Goal: Task Accomplishment & Management: Manage account settings

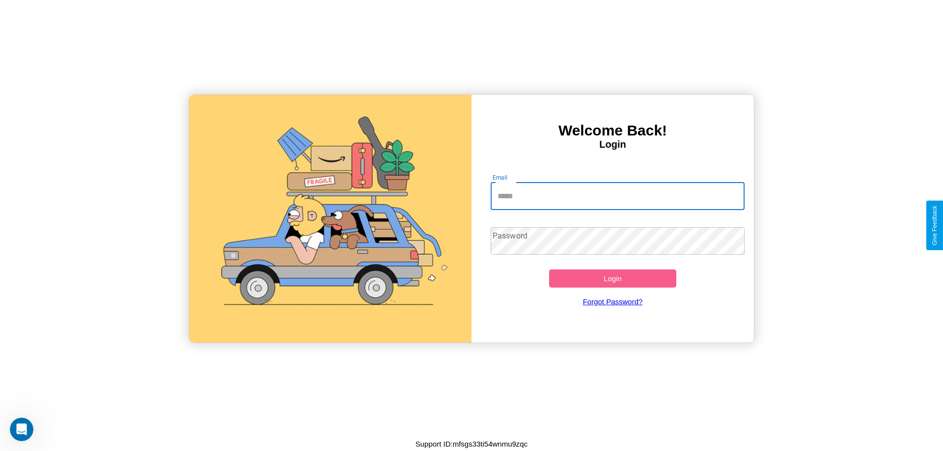
click at [617, 196] on input "Email" at bounding box center [618, 197] width 254 height 28
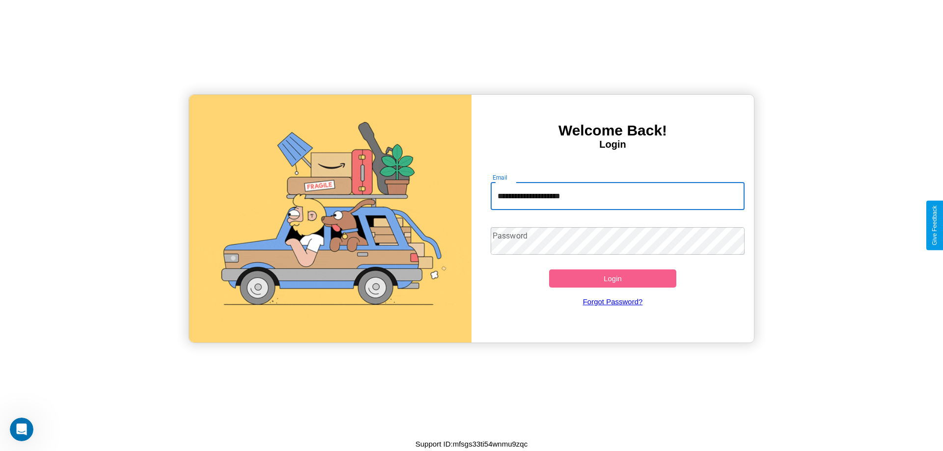
type input "**********"
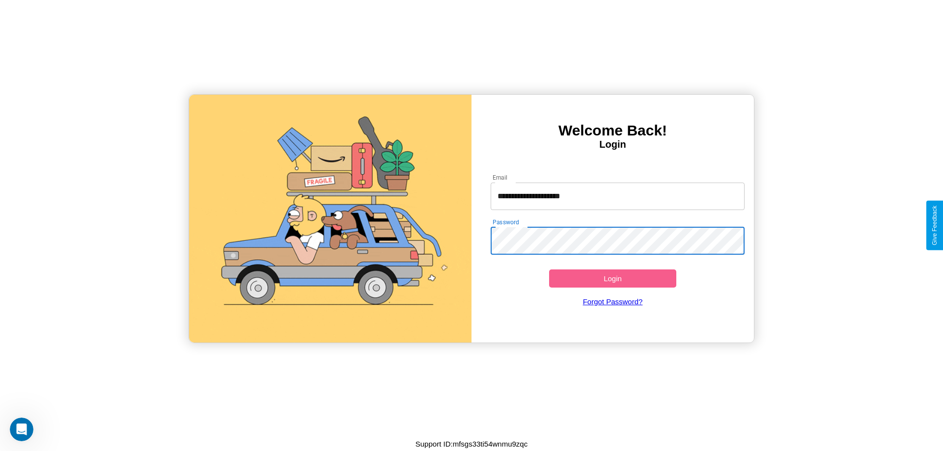
click at [612, 278] on button "Login" at bounding box center [612, 279] width 127 height 18
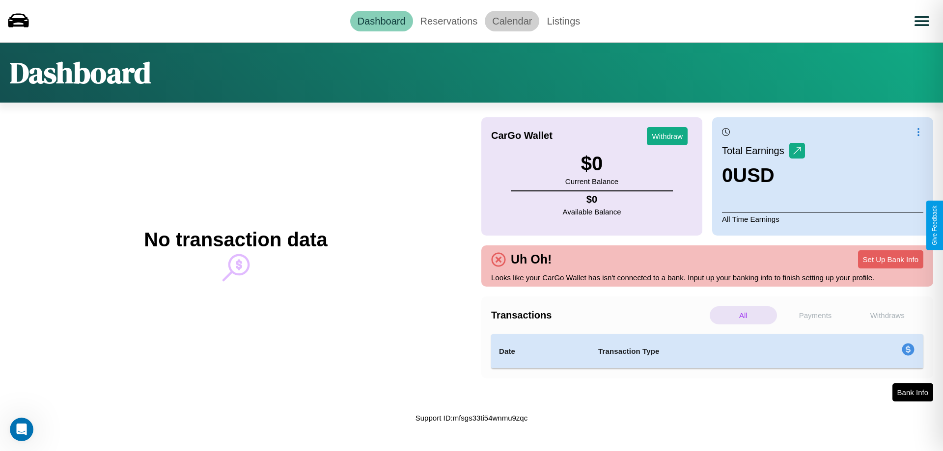
click at [512, 21] on link "Calendar" at bounding box center [512, 21] width 55 height 21
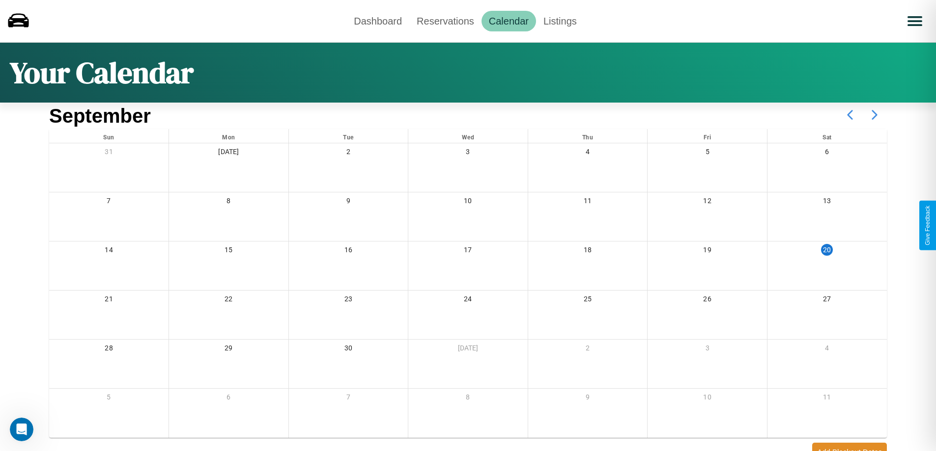
click at [874, 115] on icon at bounding box center [874, 115] width 25 height 25
click at [445, 21] on link "Reservations" at bounding box center [445, 21] width 72 height 21
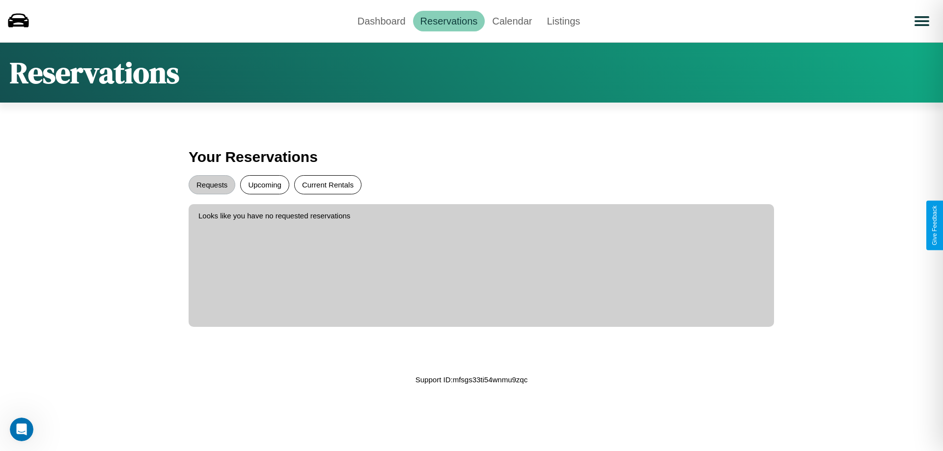
click at [328, 185] on button "Current Rentals" at bounding box center [327, 184] width 67 height 19
click at [265, 185] on button "Upcoming" at bounding box center [264, 184] width 49 height 19
click at [212, 185] on button "Requests" at bounding box center [212, 184] width 47 height 19
click at [381, 21] on link "Dashboard" at bounding box center [381, 21] width 63 height 21
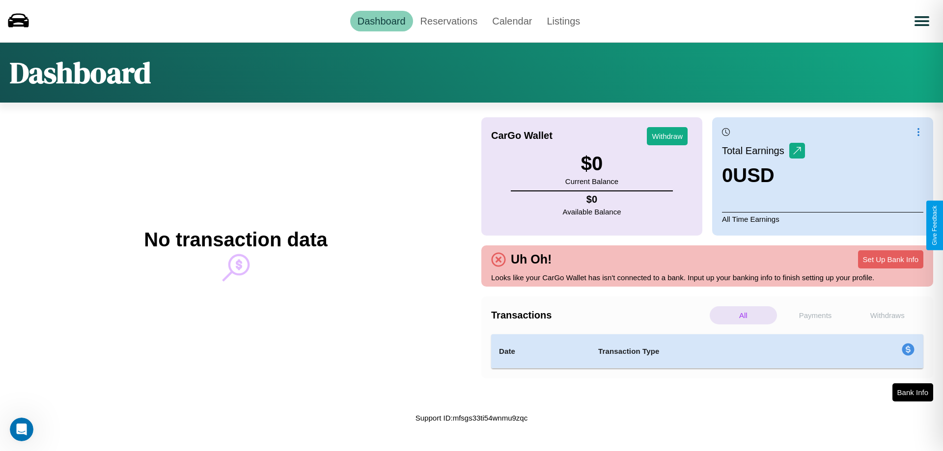
click at [815, 315] on p "Payments" at bounding box center [815, 315] width 67 height 18
click at [887, 315] on p "Withdraws" at bounding box center [887, 315] width 67 height 18
click at [743, 315] on p "All" at bounding box center [743, 315] width 67 height 18
click at [890, 259] on button "Set Up Bank Info" at bounding box center [890, 259] width 65 height 18
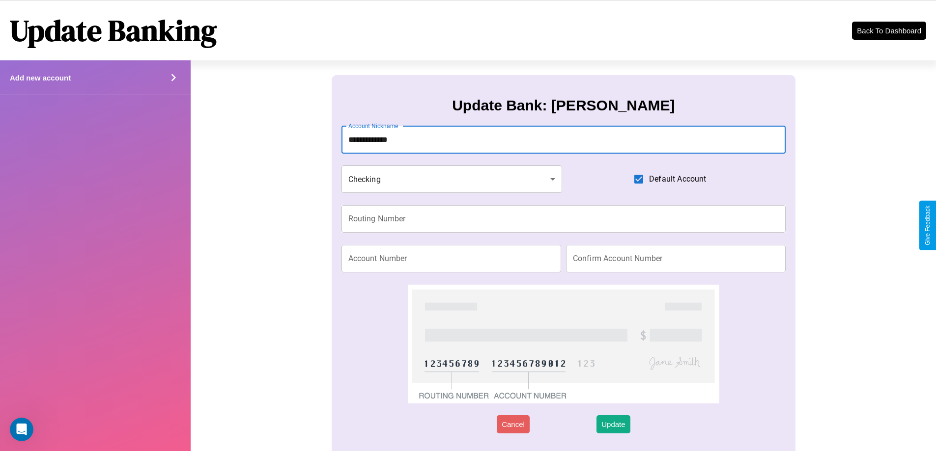
type input "**********"
